Goal: Information Seeking & Learning: Learn about a topic

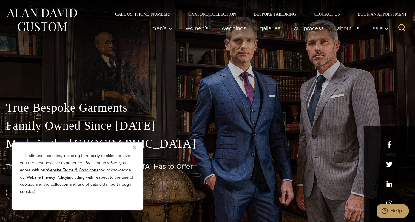
click at [134, 146] on img "Close" at bounding box center [134, 147] width 3 height 3
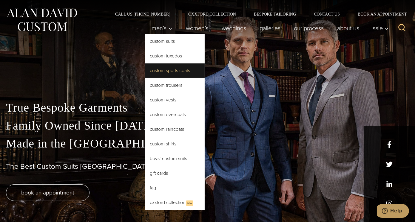
click at [156, 68] on link "Custom Sports Coats" at bounding box center [175, 70] width 60 height 14
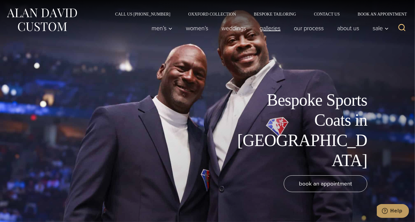
click at [258, 30] on link "Galleries" at bounding box center [270, 28] width 34 height 12
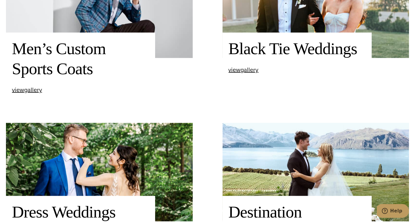
scroll to position [448, 0]
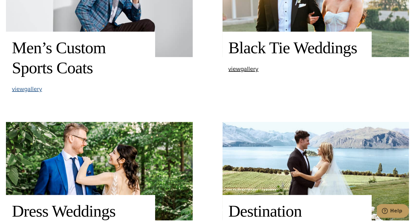
click at [37, 89] on span "view Men’s Custom Sports Coats gallery" at bounding box center [27, 88] width 30 height 9
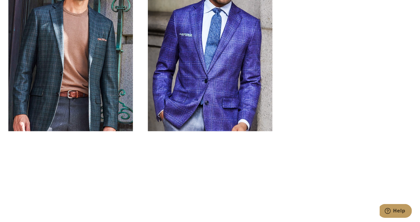
scroll to position [893, 0]
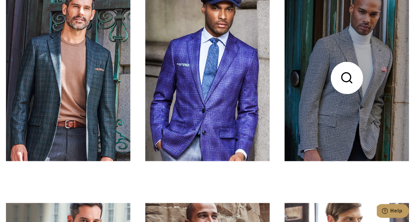
click at [349, 113] on link at bounding box center [347, 78] width 125 height 166
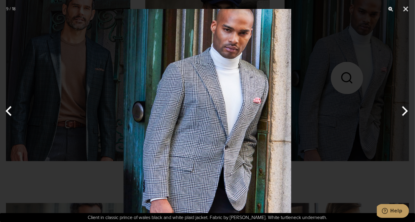
click at [407, 112] on button "Next" at bounding box center [404, 111] width 22 height 30
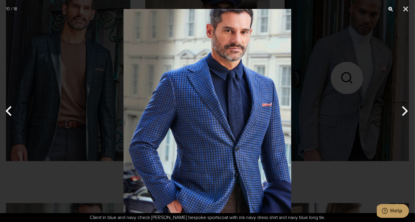
click at [407, 112] on button "Next" at bounding box center [404, 111] width 22 height 30
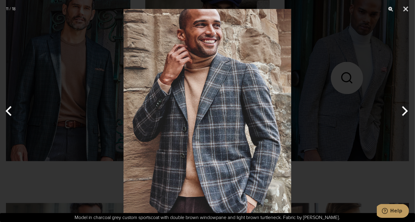
click at [407, 112] on button "Next" at bounding box center [404, 111] width 22 height 30
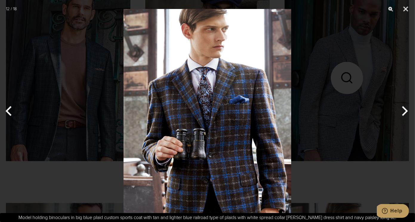
click at [407, 112] on button "Next" at bounding box center [404, 111] width 22 height 30
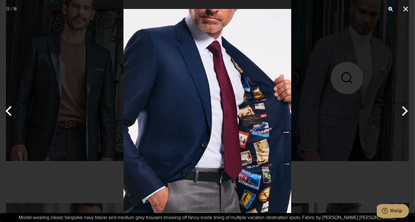
click at [407, 112] on button "Next" at bounding box center [404, 111] width 22 height 30
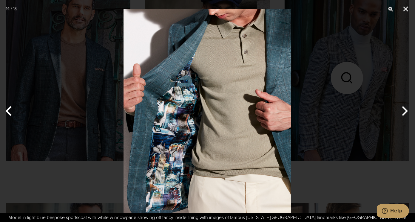
click at [407, 112] on button "Next" at bounding box center [404, 111] width 22 height 30
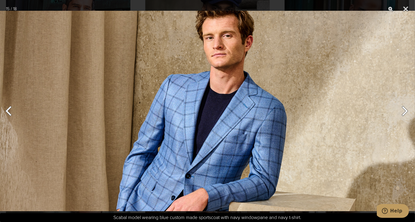
click at [407, 112] on button "Next" at bounding box center [404, 111] width 22 height 30
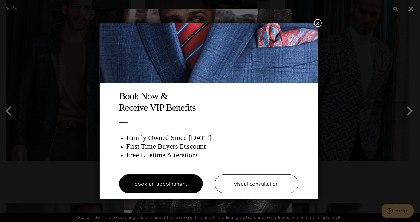
click at [409, 6] on div "Book Now & Receive VIP Benefits Family Owned Since 1913 First Time Buyers Disco…" at bounding box center [210, 111] width 420 height 222
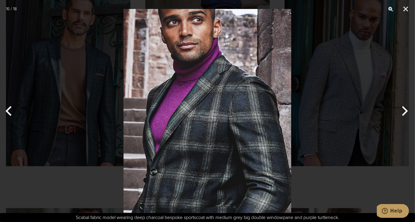
scroll to position [0, 0]
